Goal: Information Seeking & Learning: Check status

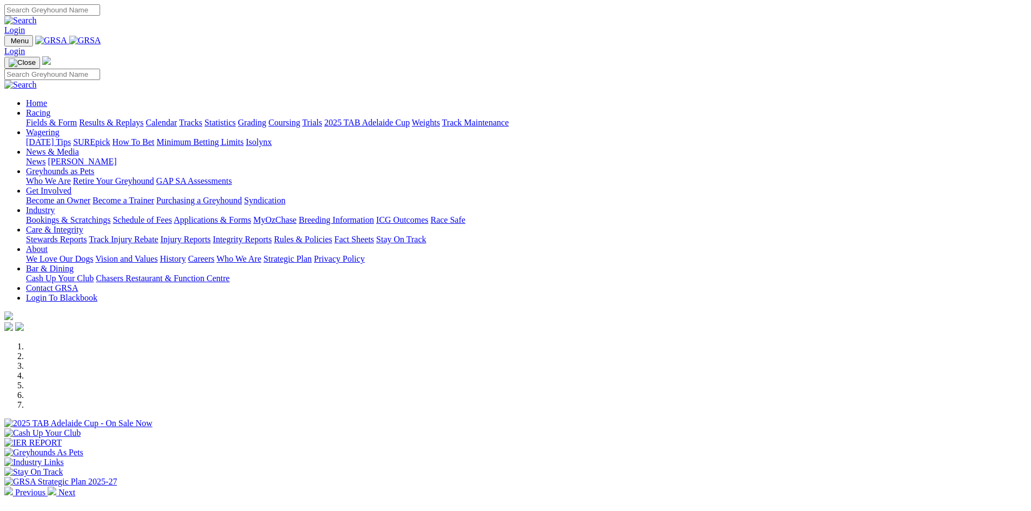
click at [55, 206] on link "Industry" at bounding box center [40, 210] width 29 height 9
click at [87, 235] on link "Stewards Reports" at bounding box center [56, 239] width 61 height 9
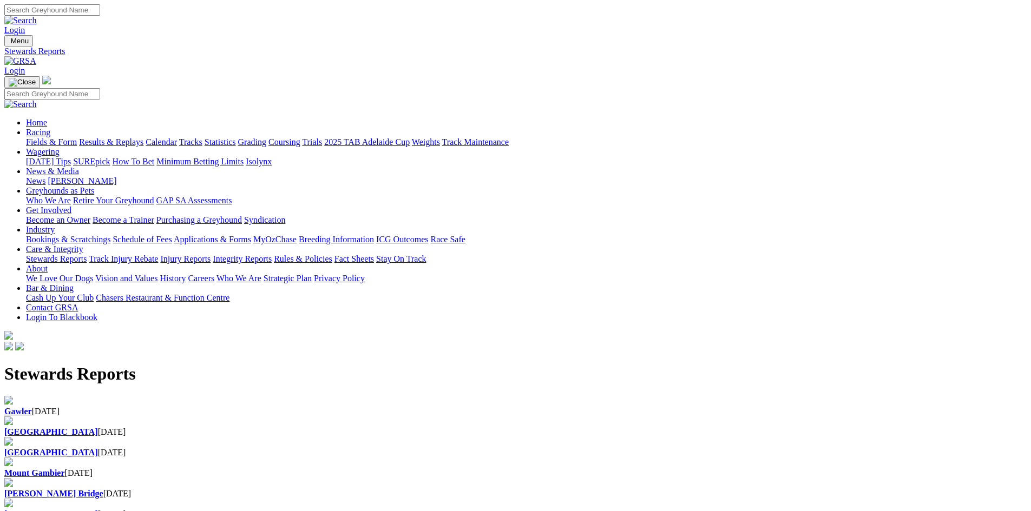
click at [32, 407] on b "Gawler" at bounding box center [18, 411] width 28 height 9
click at [143, 137] on link "Results & Replays" at bounding box center [111, 141] width 64 height 9
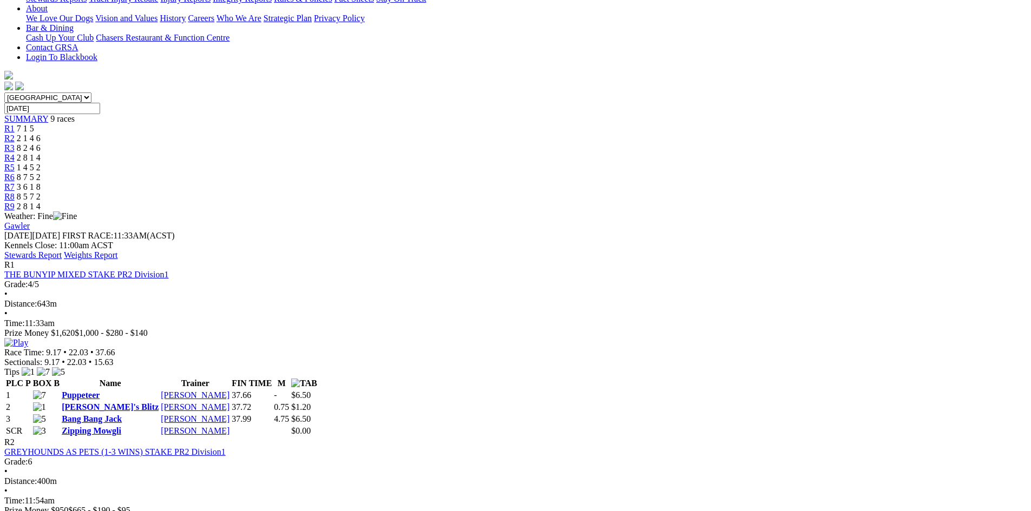
scroll to position [325, 0]
